Goal: Task Accomplishment & Management: Manage account settings

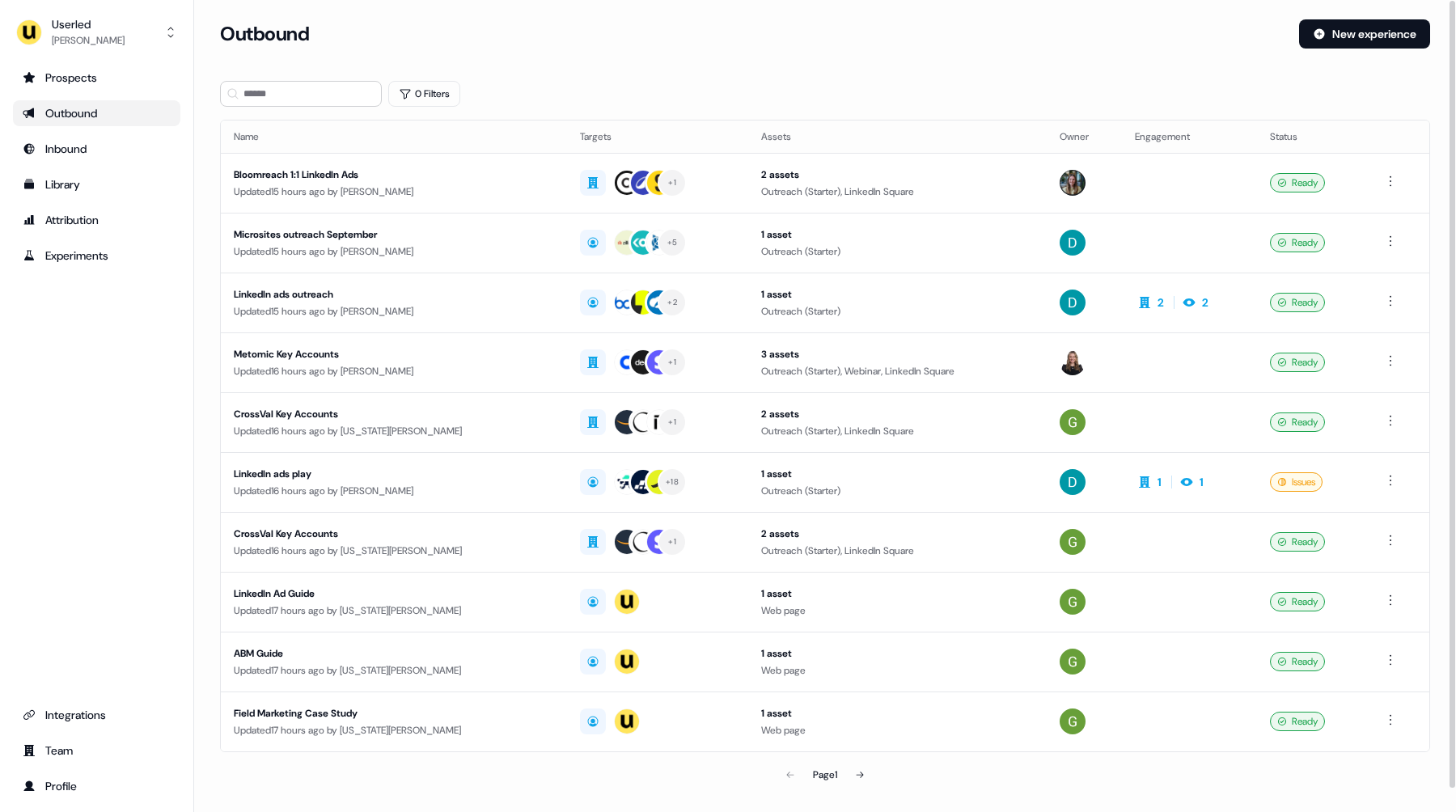
click at [200, 185] on section "Loading... Outbound New experience 0 Filters Name Targets Assets Owner Engageme…" at bounding box center [824, 427] width 1261 height 816
click at [103, 321] on div "Prospects Outbound Inbound Library Attribution Experiments Integrations Team Pr…" at bounding box center [97, 432] width 167 height 734
click at [83, 405] on div "Prospects Outbound Inbound Library Attribution Experiments Integrations Team Pr…" at bounding box center [97, 432] width 167 height 734
click at [723, 61] on div "Outbound New experience" at bounding box center [825, 43] width 1210 height 48
click at [77, 48] on div "Oliver Grogan" at bounding box center [88, 41] width 73 height 16
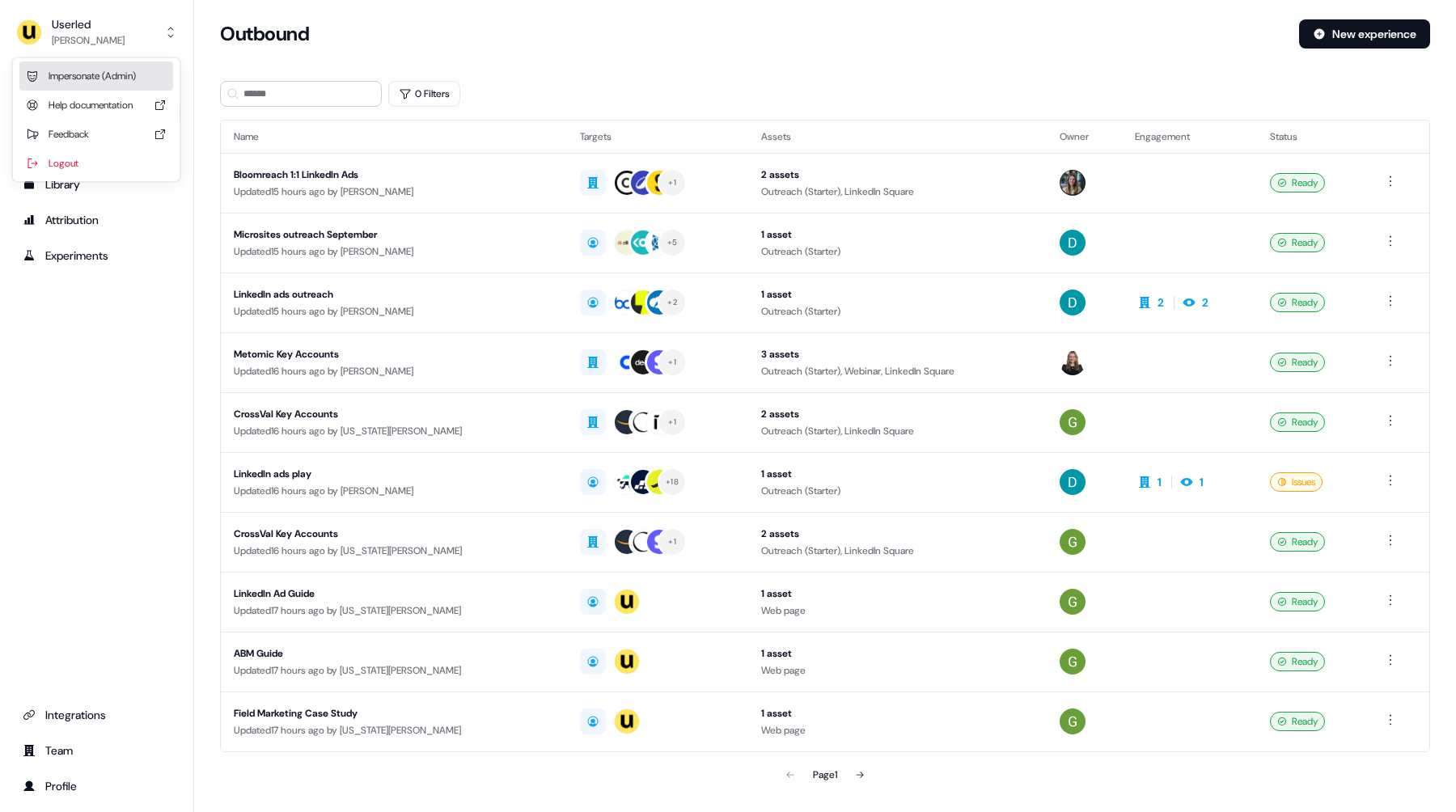
click at [84, 74] on div "Impersonate (Admin)" at bounding box center [96, 76] width 153 height 29
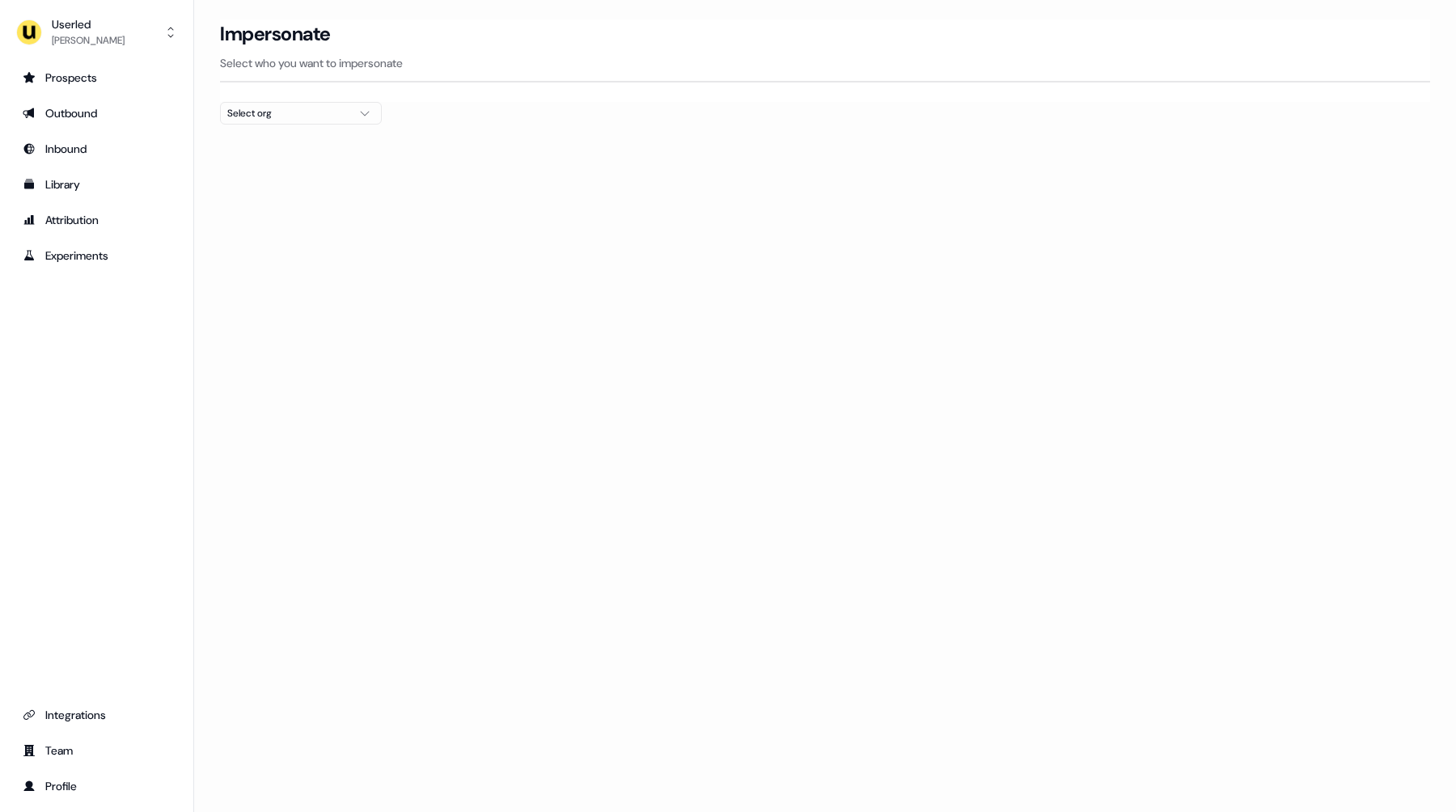
click at [297, 122] on button "Select org" at bounding box center [301, 114] width 162 height 23
type input "****"
click at [311, 177] on div "Maki People" at bounding box center [301, 171] width 160 height 26
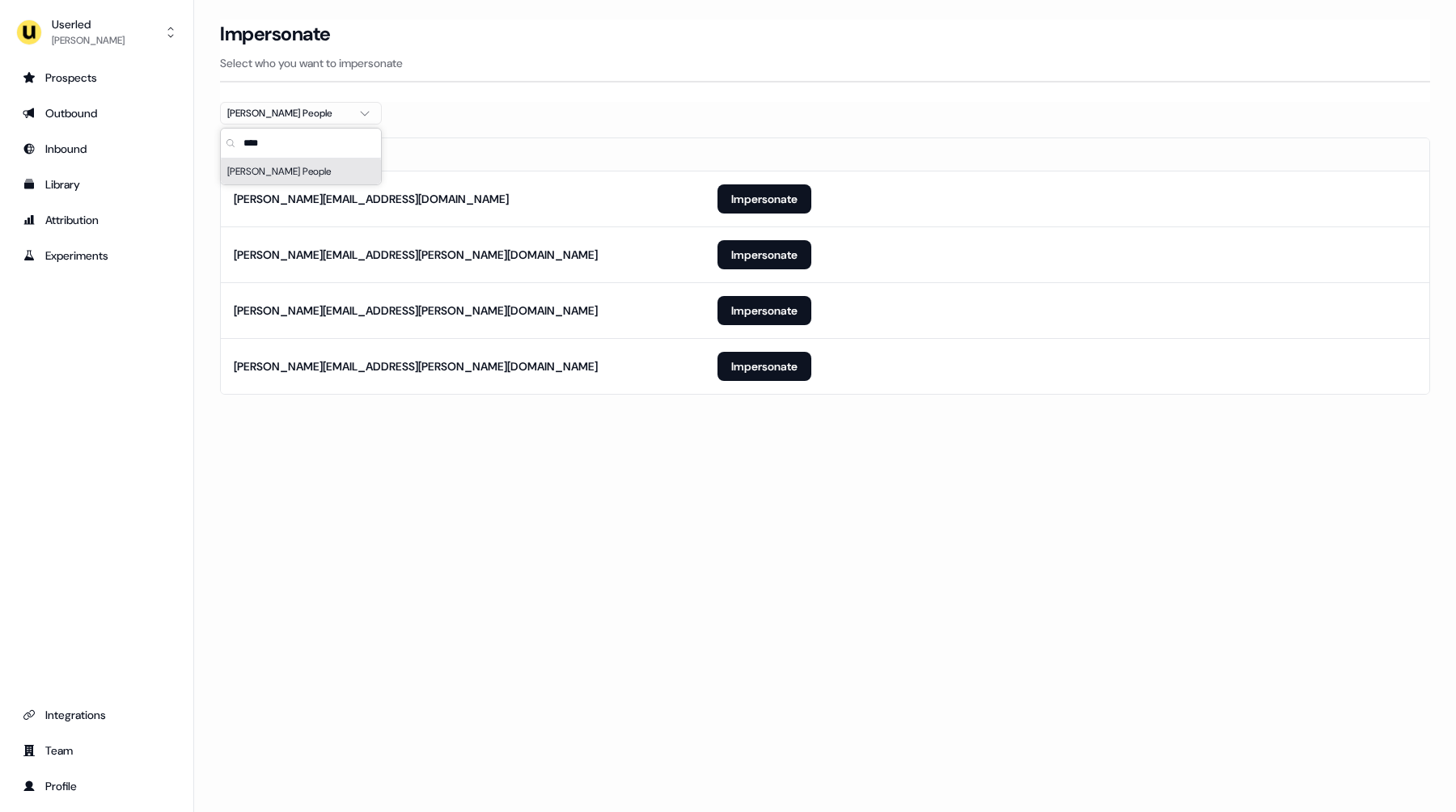
click at [568, 438] on section "Loading... Impersonate Select who you want to impersonate Maki People Email mar…" at bounding box center [824, 229] width 1261 height 420
click at [789, 367] on button "Impersonate" at bounding box center [764, 365] width 94 height 29
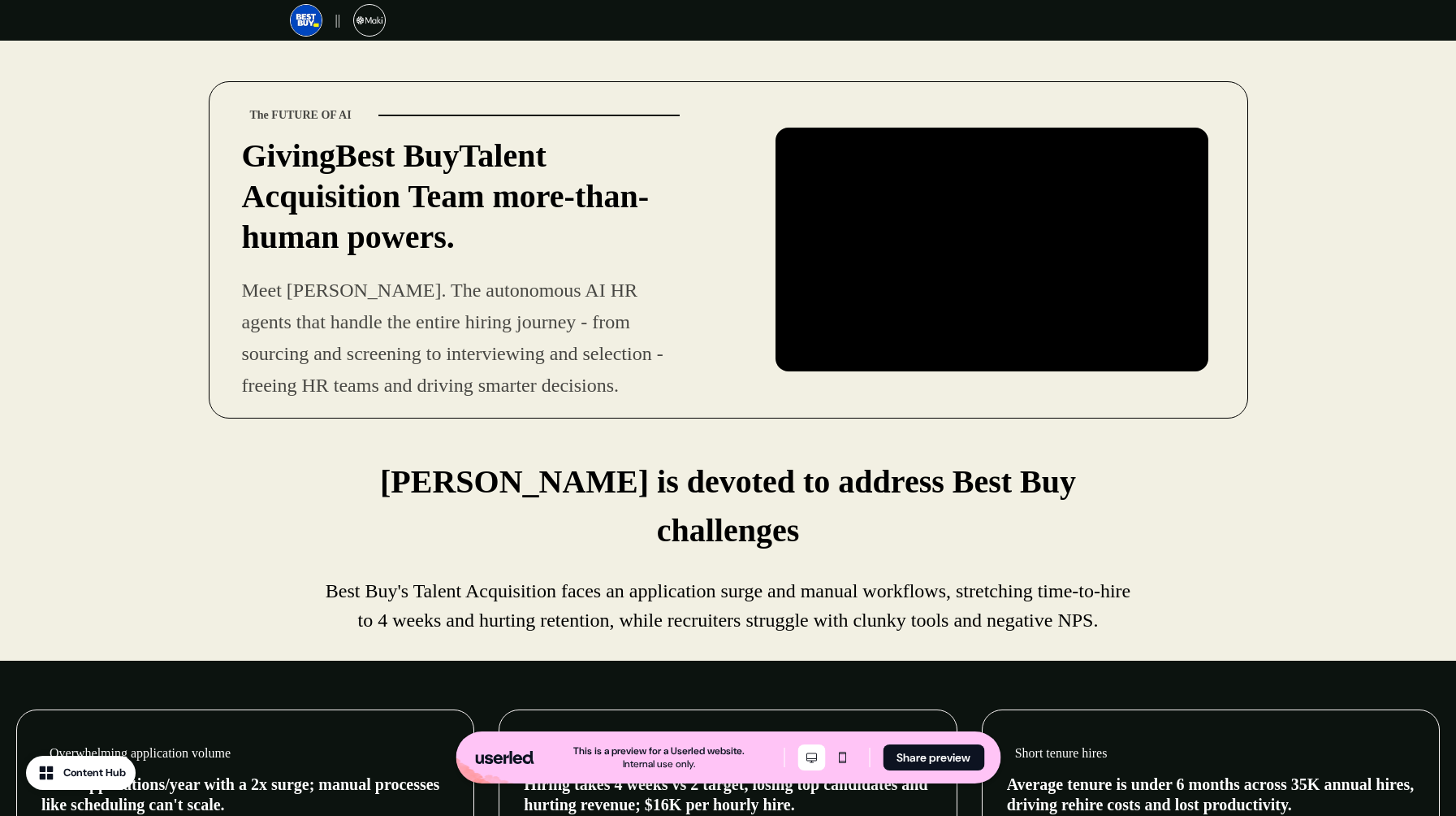
click at [134, 178] on div "The FUTURE OF AI Giving Best Buy Talent Acquisition Team more-than-human powers…" at bounding box center [728, 242] width 1456 height 402
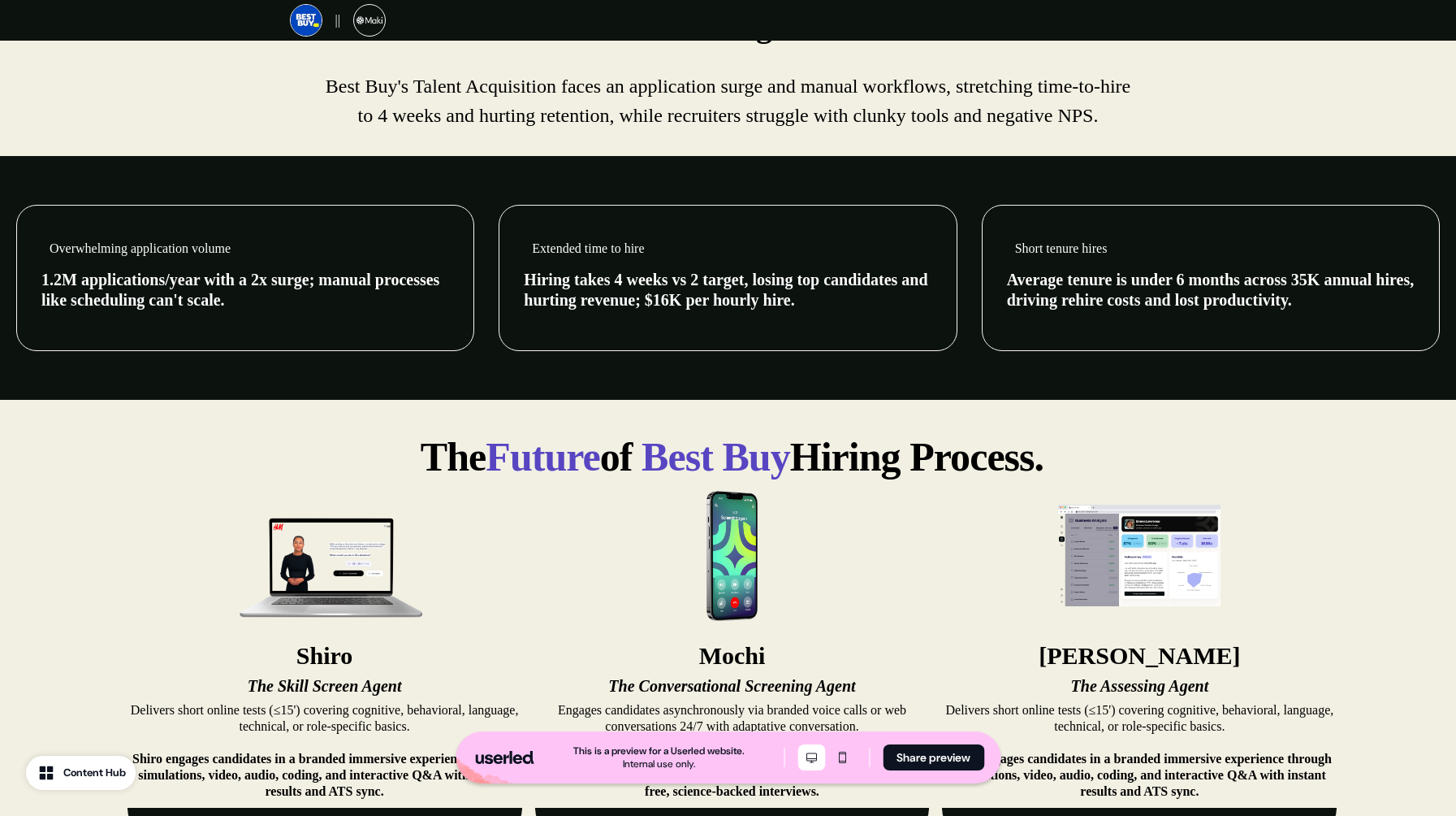
scroll to position [496, 0]
